Goal: Navigation & Orientation: Find specific page/section

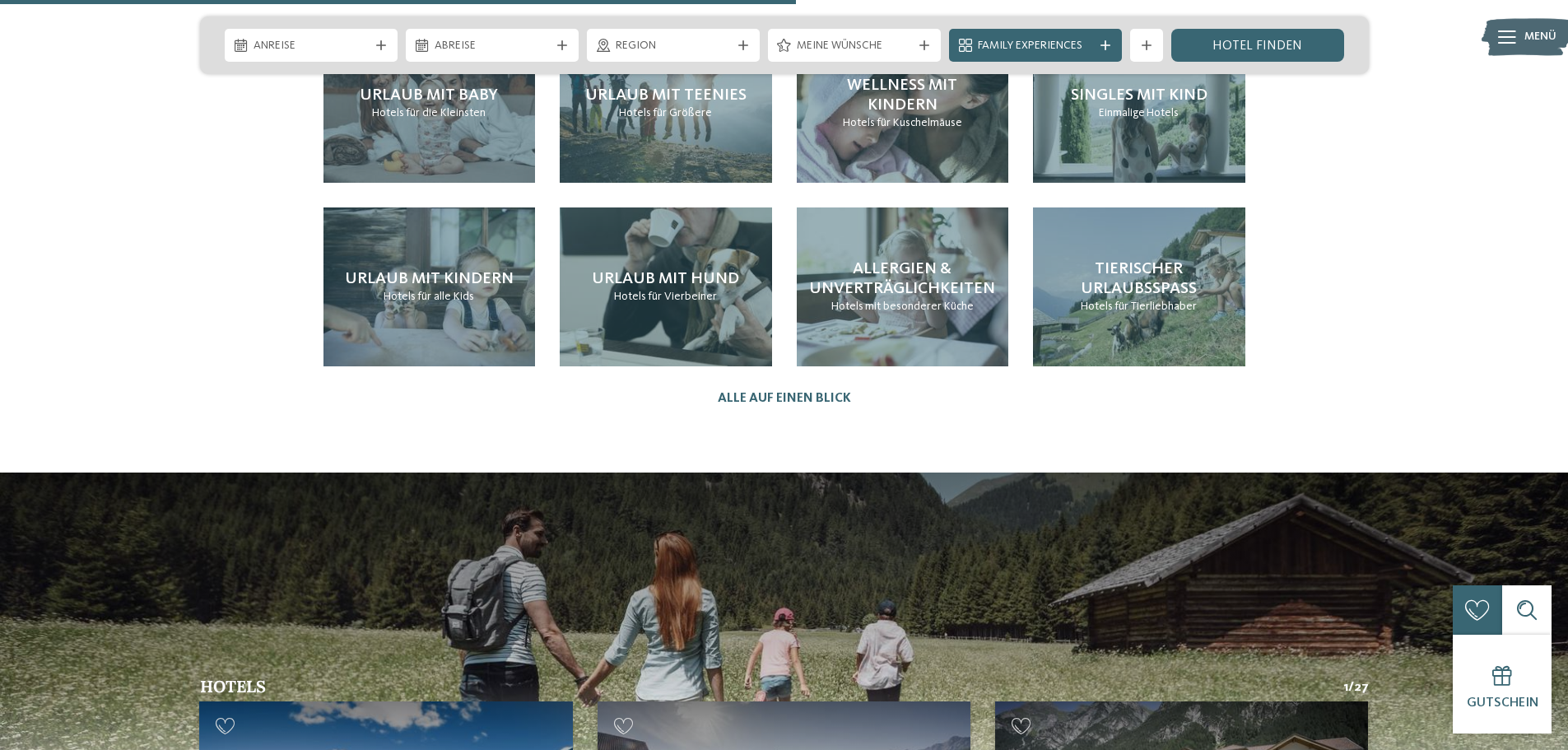
scroll to position [3885, 0]
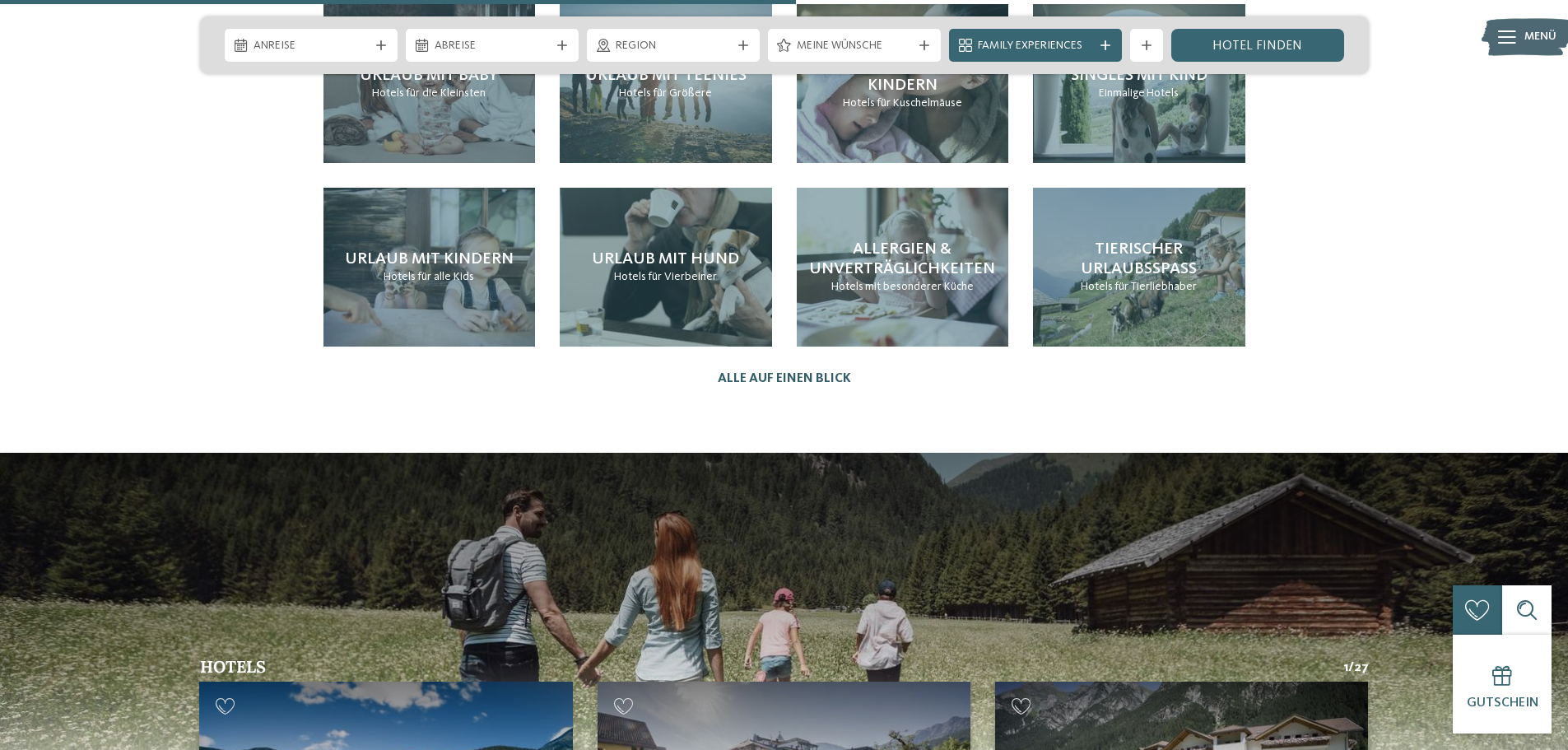
click at [764, 371] on link "Alle auf einen Blick" at bounding box center [785, 378] width 134 height 15
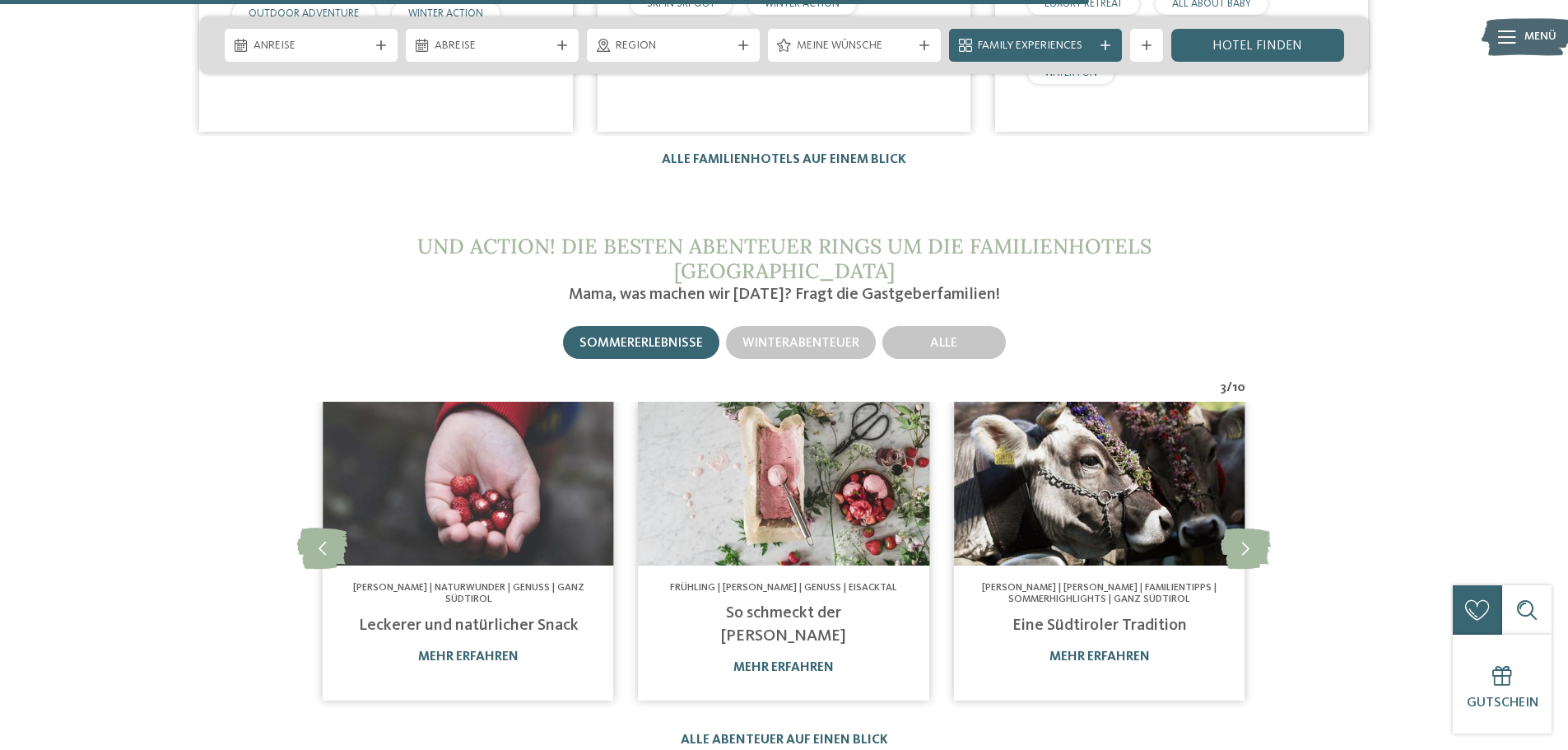
scroll to position [3325, 0]
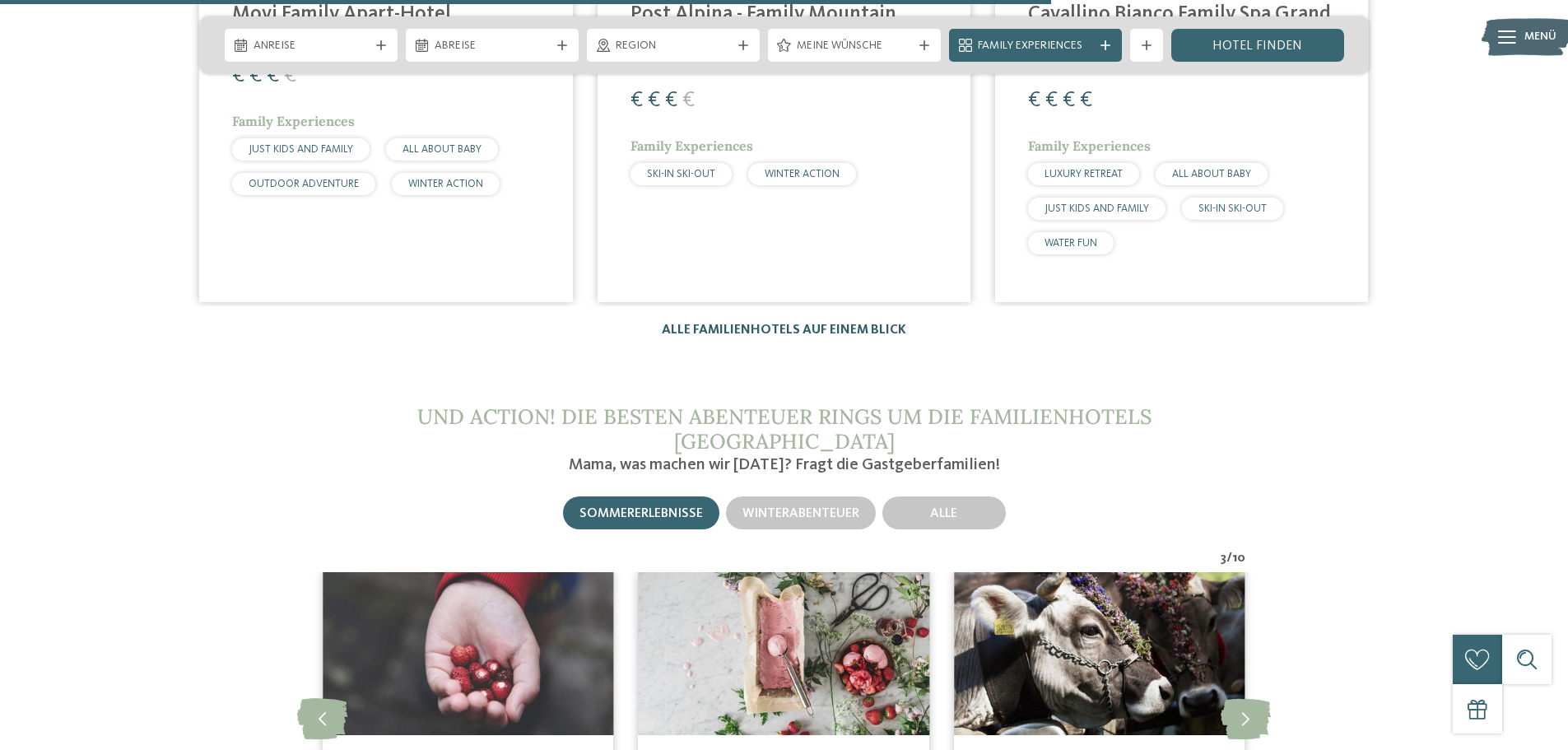
click at [779, 323] on link "Alle Familienhotels auf einem Blick" at bounding box center [784, 330] width 245 height 14
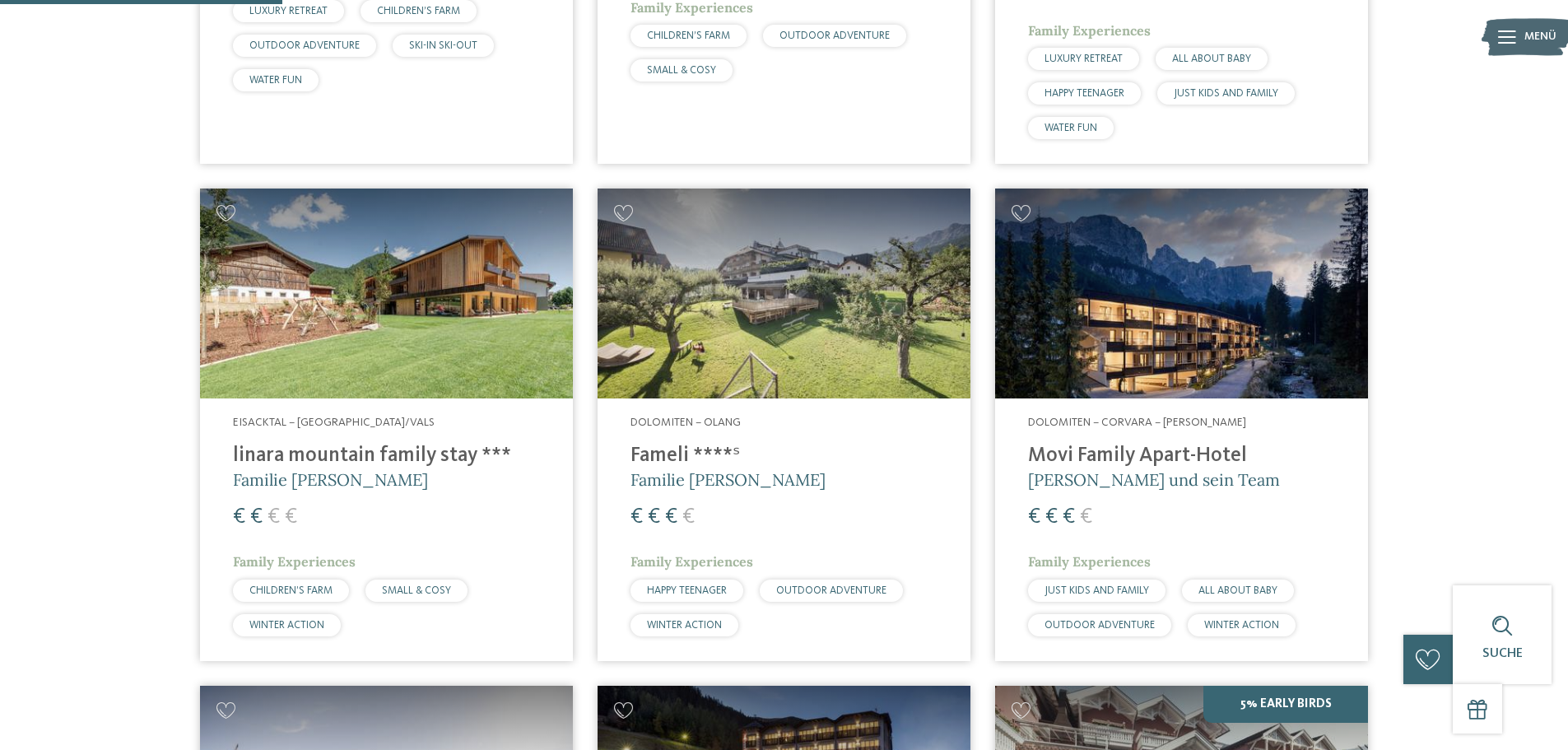
scroll to position [1021, 0]
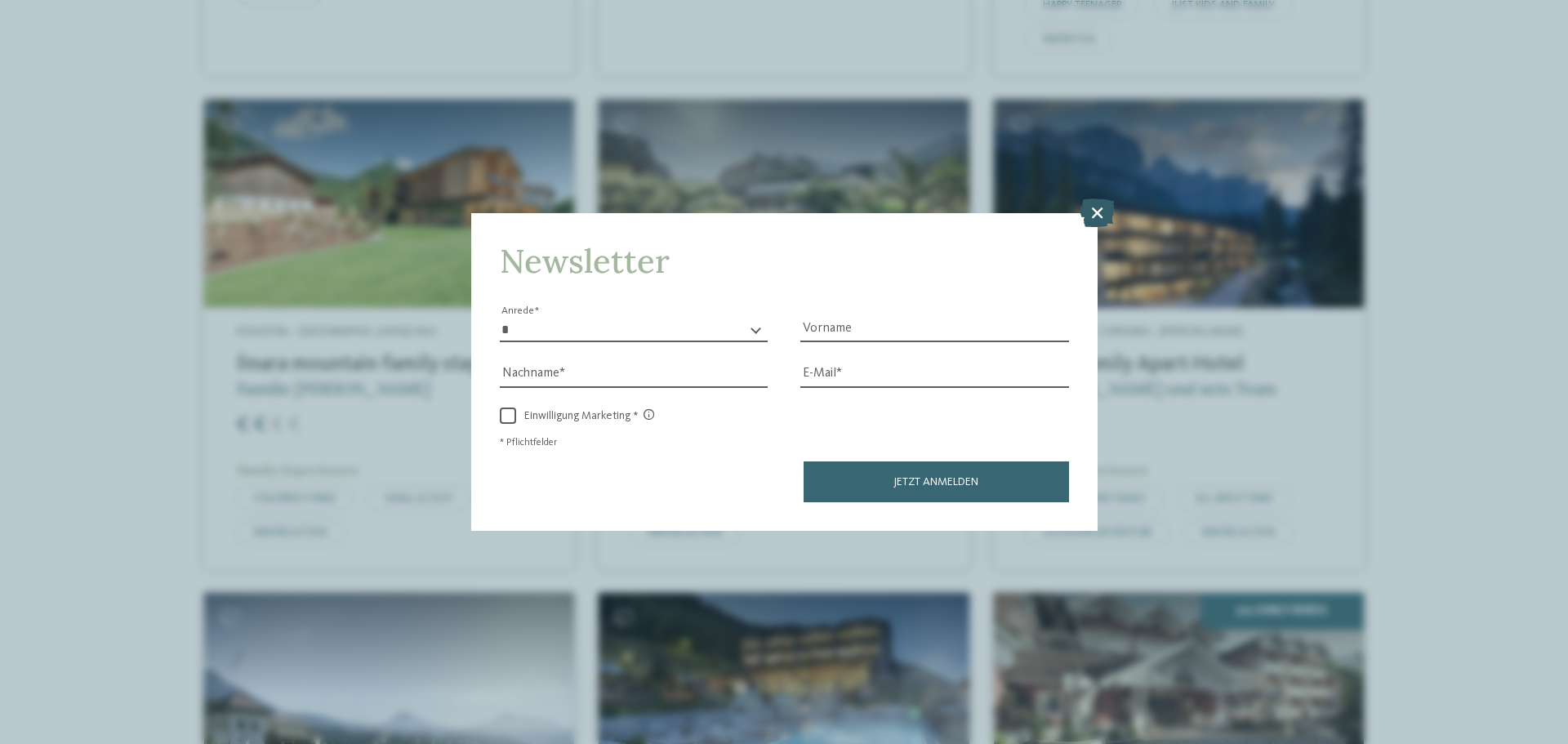
click at [1092, 214] on icon at bounding box center [1097, 212] width 35 height 29
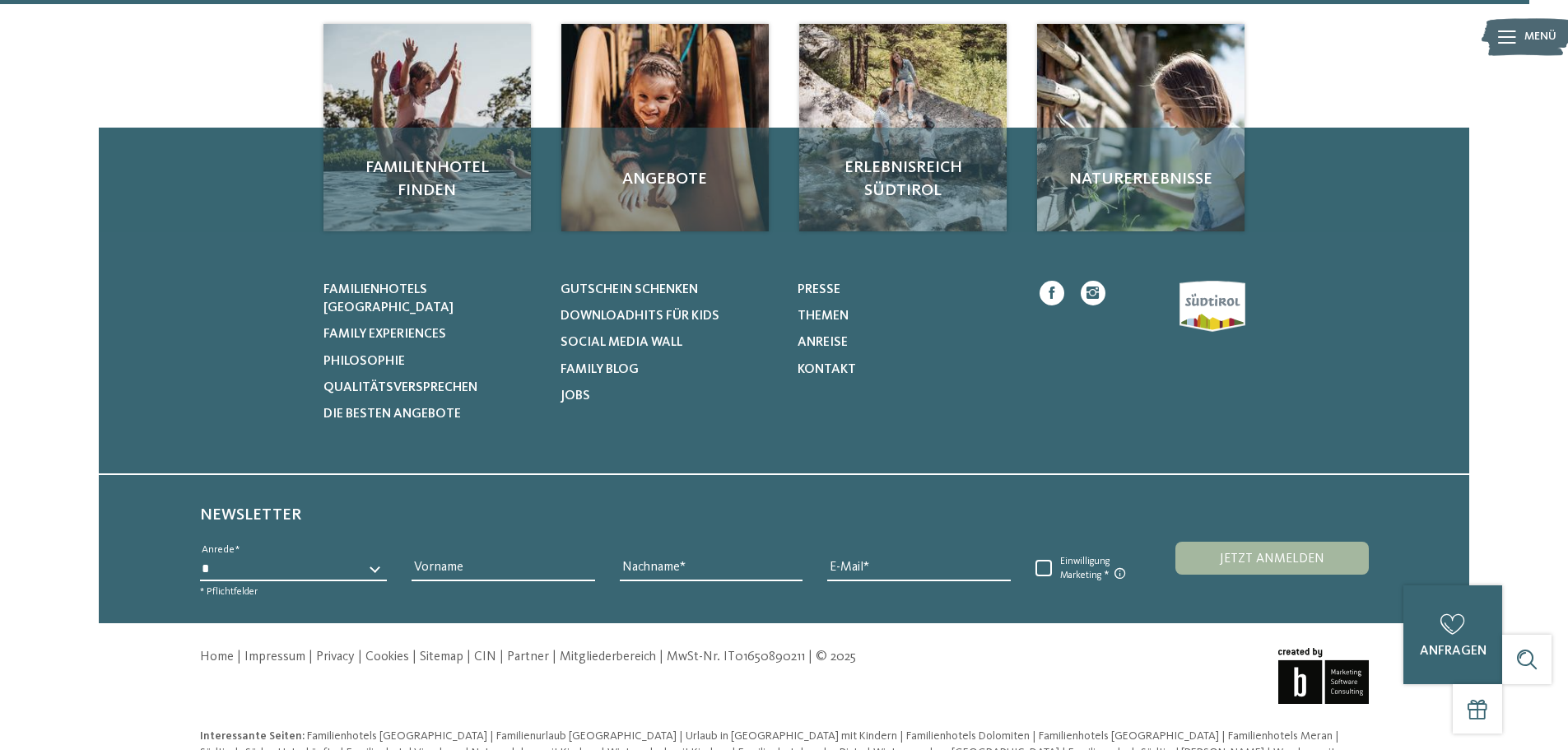
scroll to position [5572, 0]
